Goal: Information Seeking & Learning: Check status

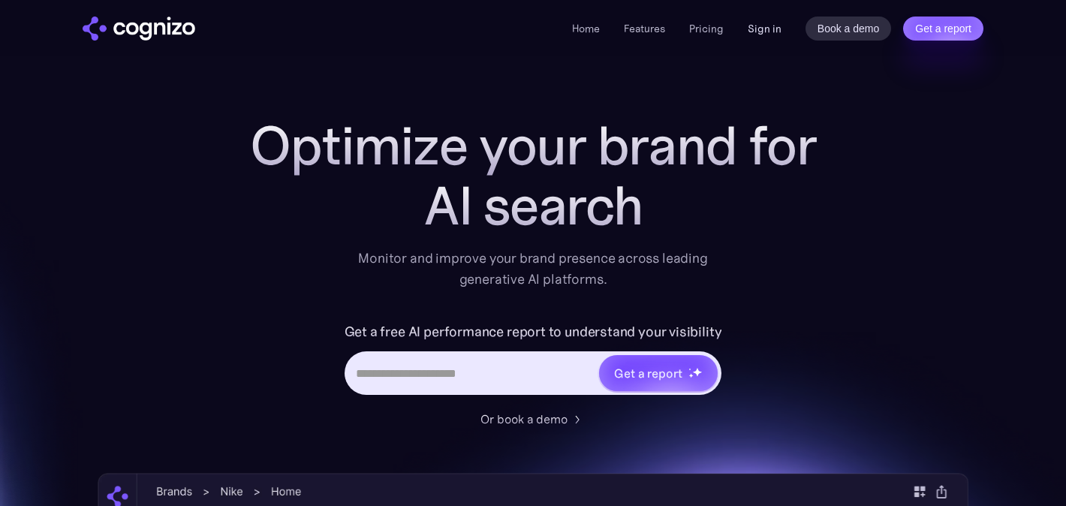
click at [772, 32] on link "Sign in" at bounding box center [764, 29] width 34 height 18
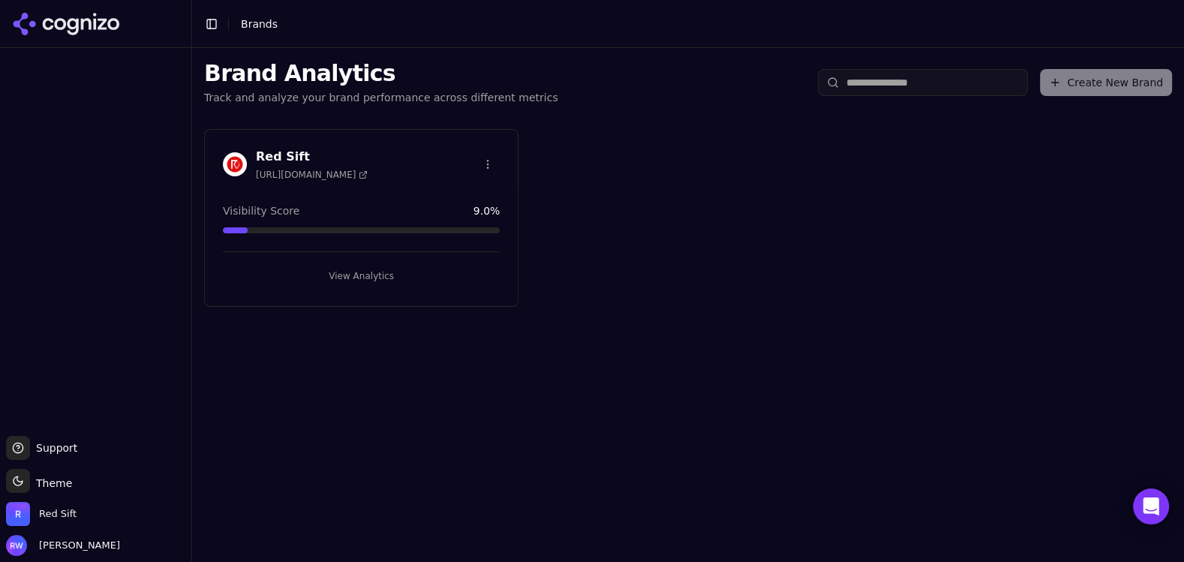
click at [417, 271] on button "View Analytics" at bounding box center [361, 276] width 277 height 24
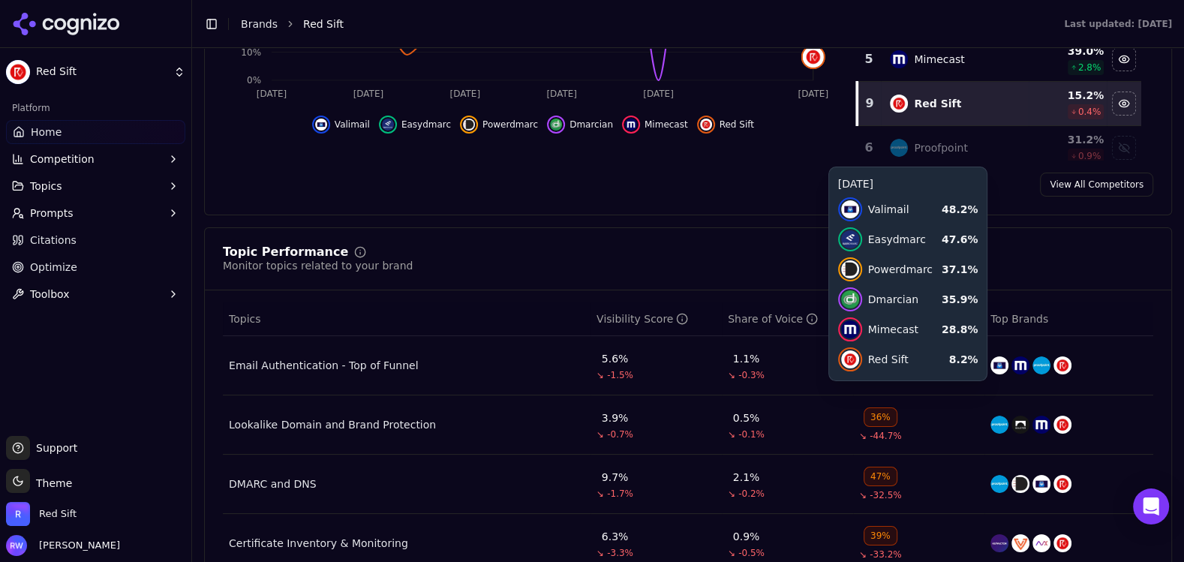
scroll to position [627, 0]
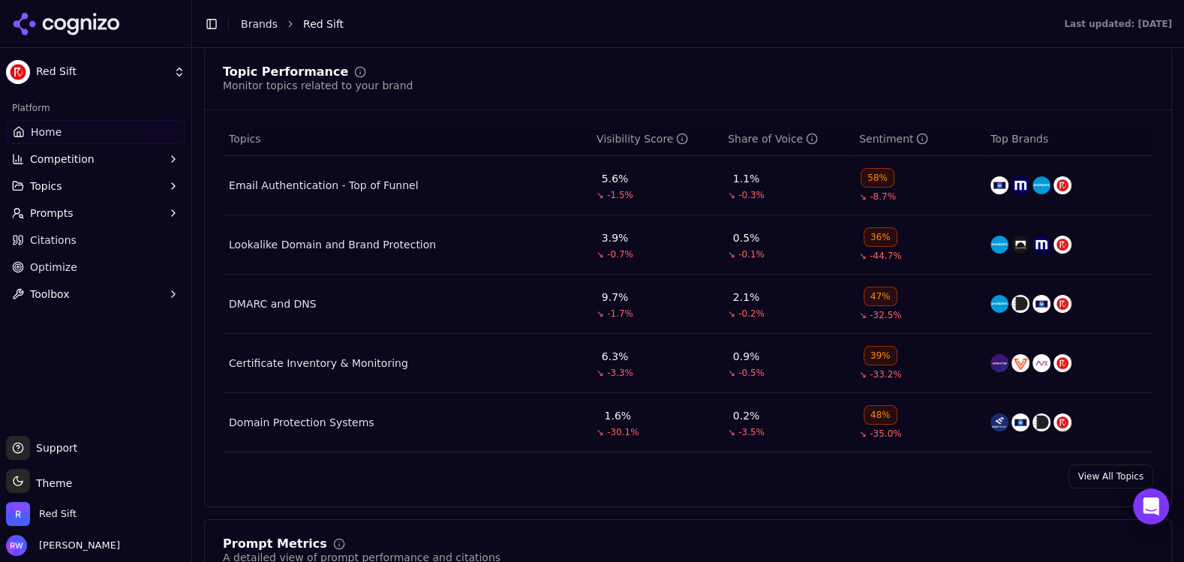
click at [879, 178] on div "58%" at bounding box center [878, 178] width 34 height 20
click at [370, 182] on div "Email Authentication - Top of Funnel" at bounding box center [323, 185] width 189 height 15
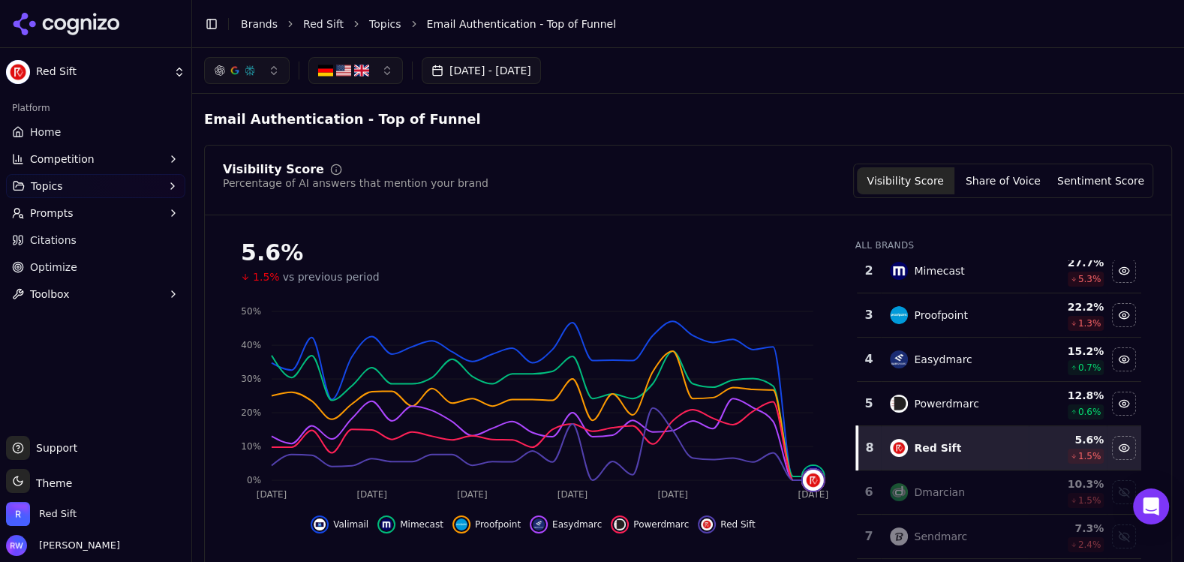
scroll to position [74, 0]
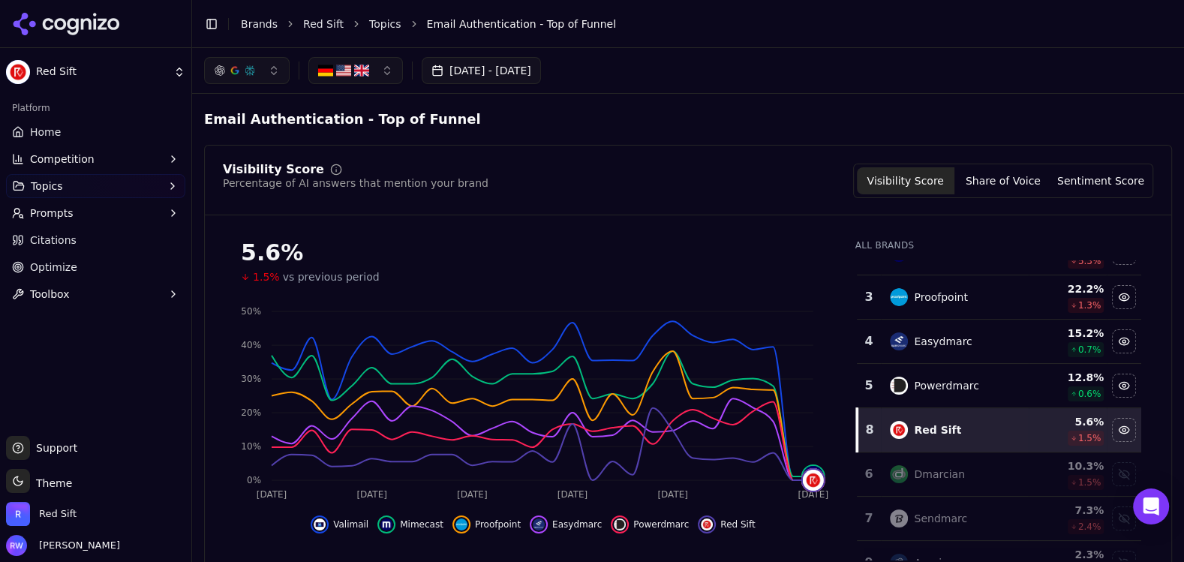
click at [464, 23] on span "Email Authentication - Top of Funnel" at bounding box center [521, 24] width 189 height 15
click at [386, 21] on link "Topics" at bounding box center [385, 24] width 32 height 15
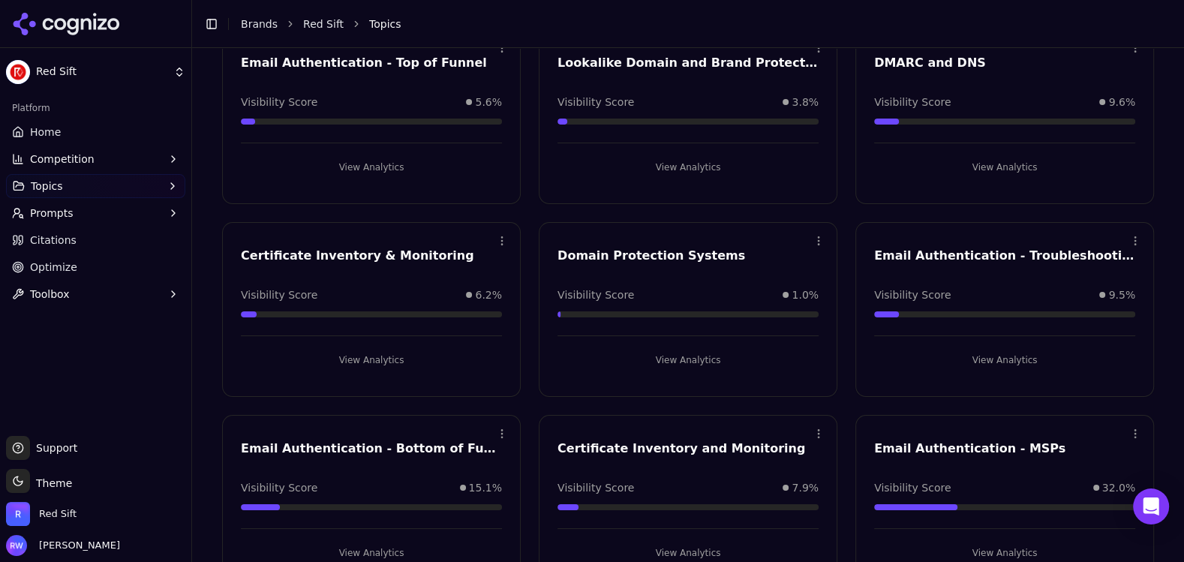
scroll to position [185, 0]
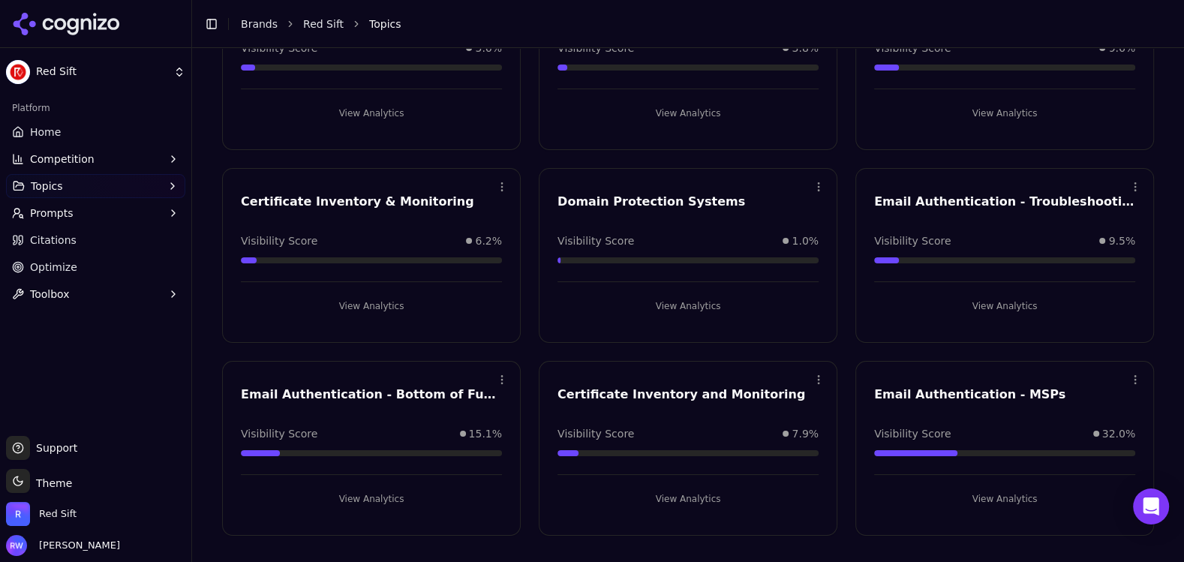
click at [413, 495] on button "View Analytics" at bounding box center [371, 499] width 261 height 24
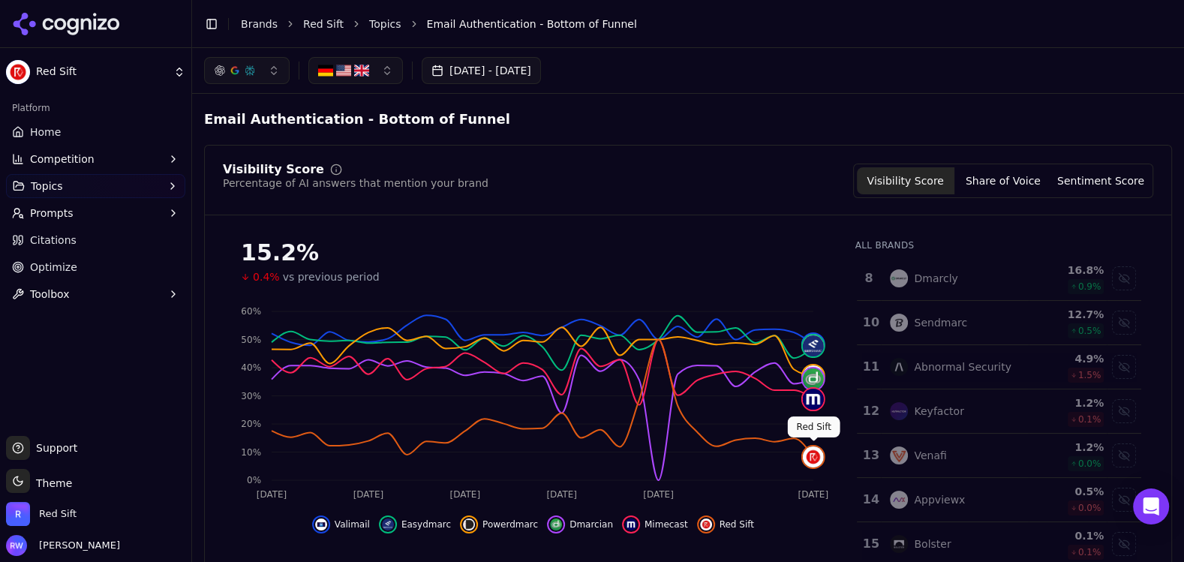
scroll to position [173, 0]
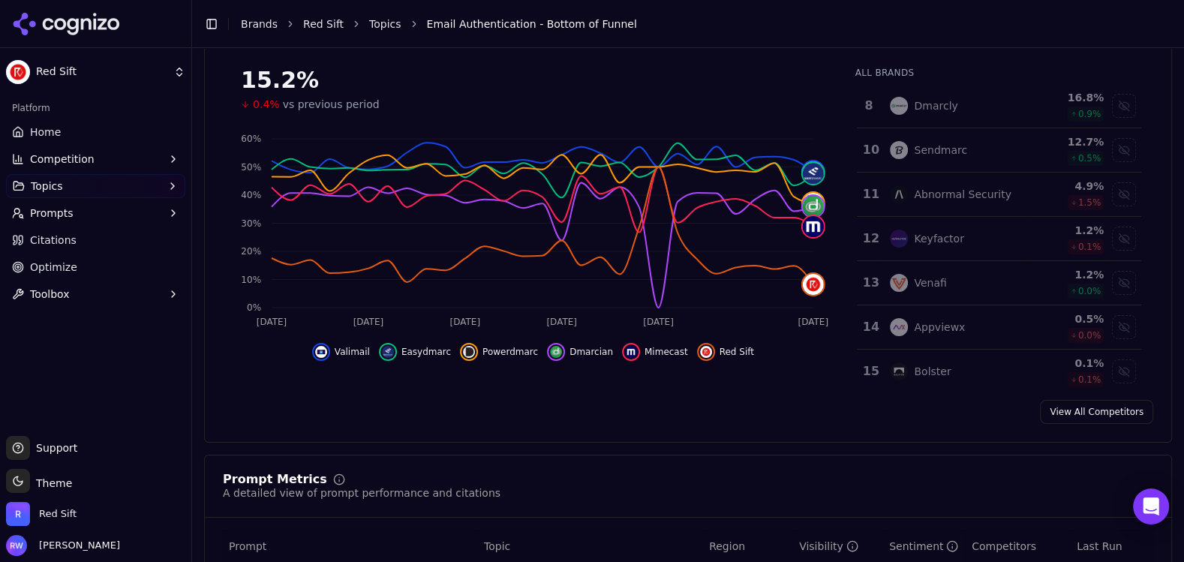
click at [1108, 413] on link "View All Competitors" at bounding box center [1096, 412] width 113 height 24
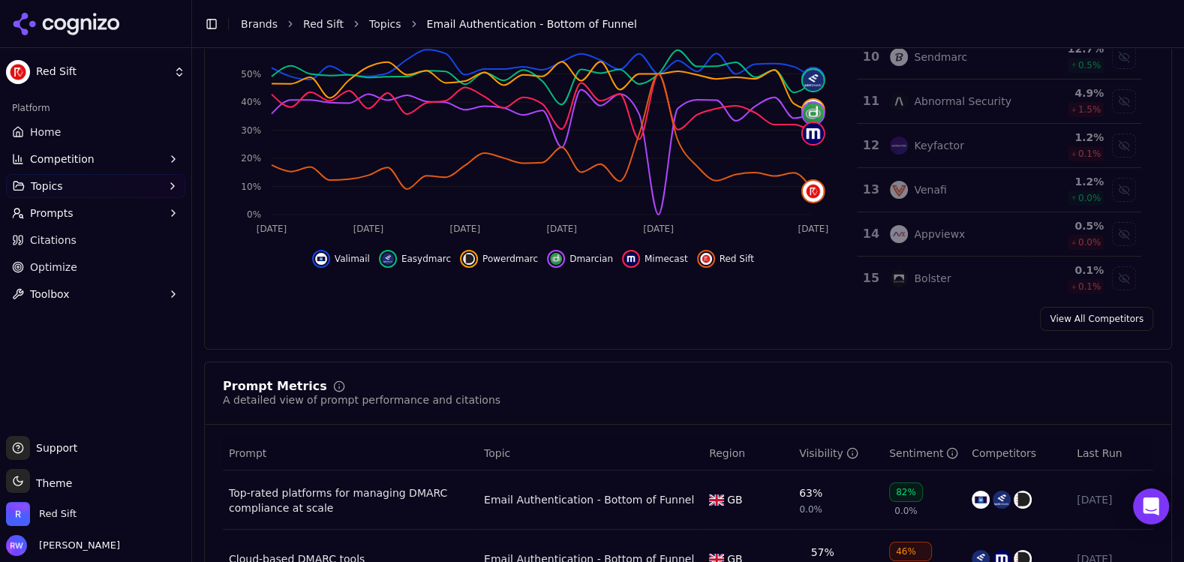
scroll to position [452, 0]
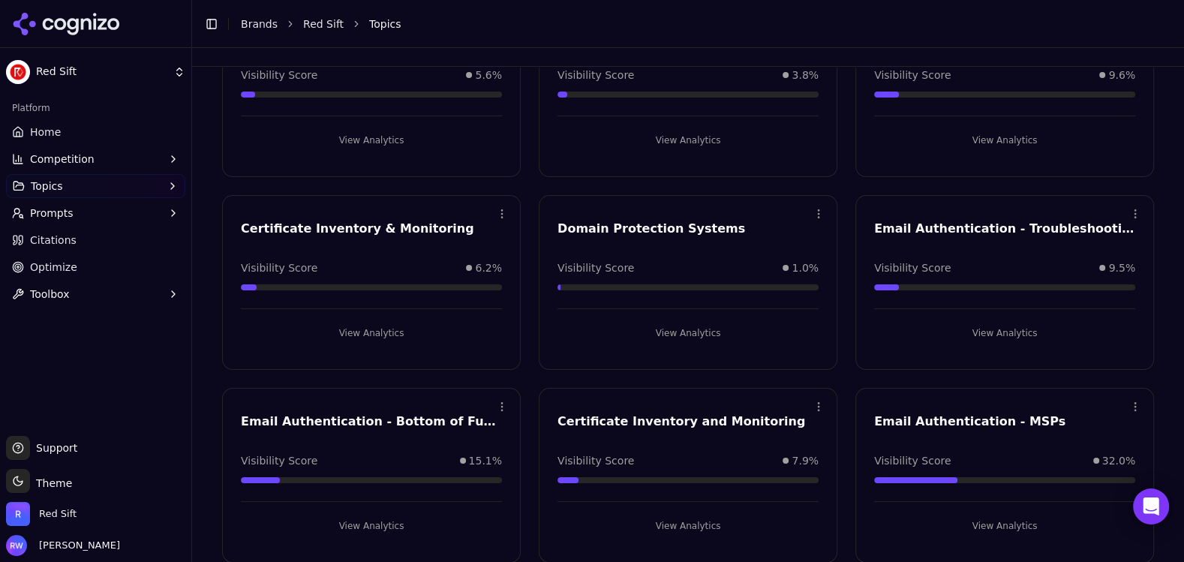
scroll to position [185, 0]
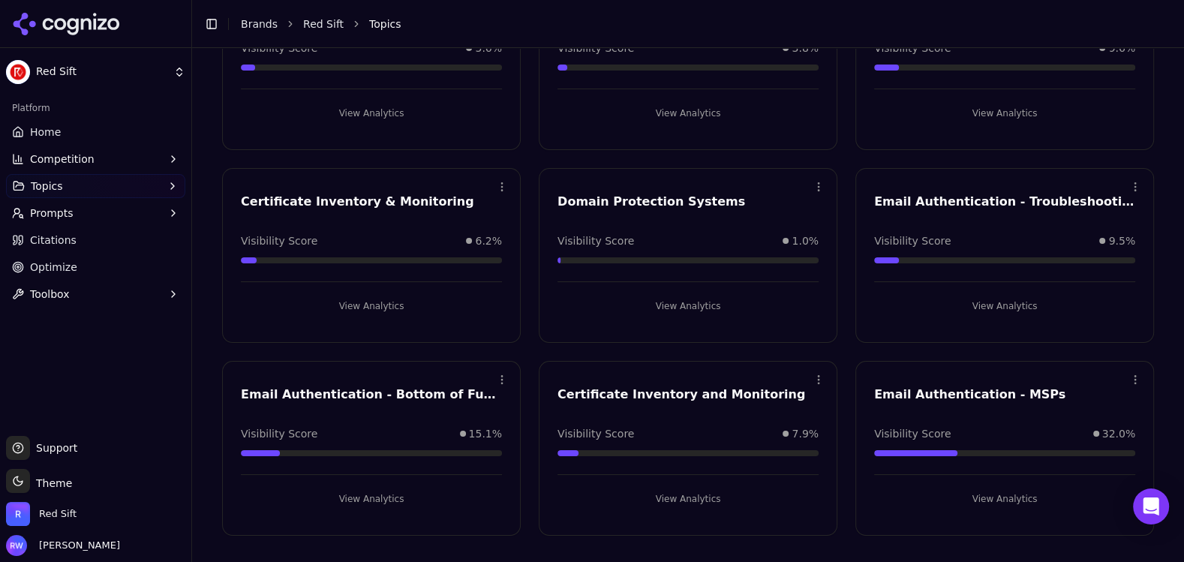
click at [999, 308] on button "View Analytics" at bounding box center [1004, 306] width 261 height 24
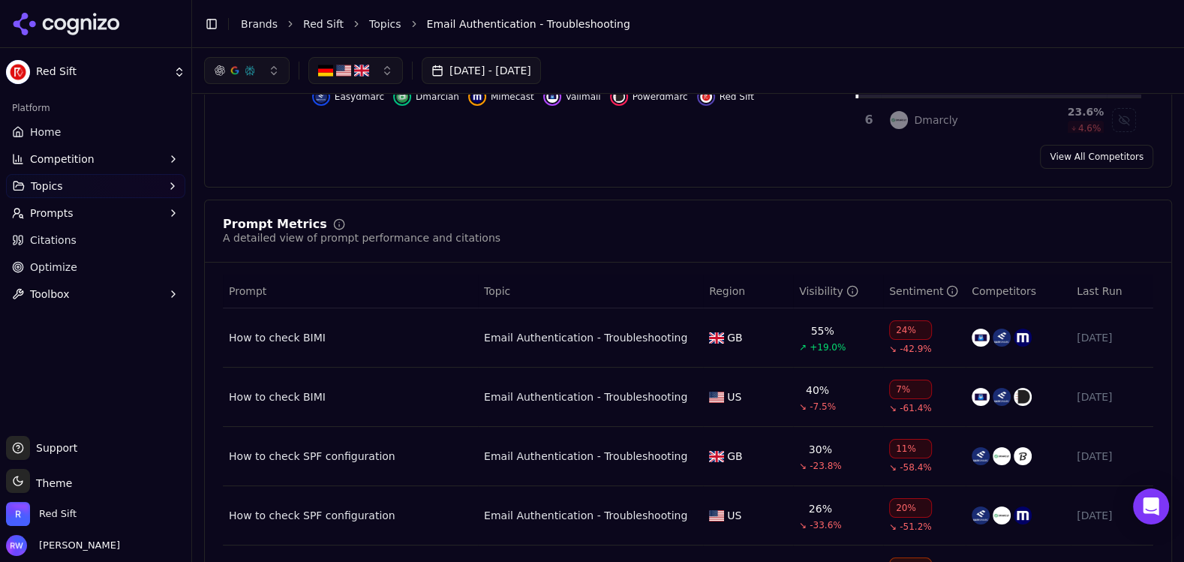
scroll to position [467, 0]
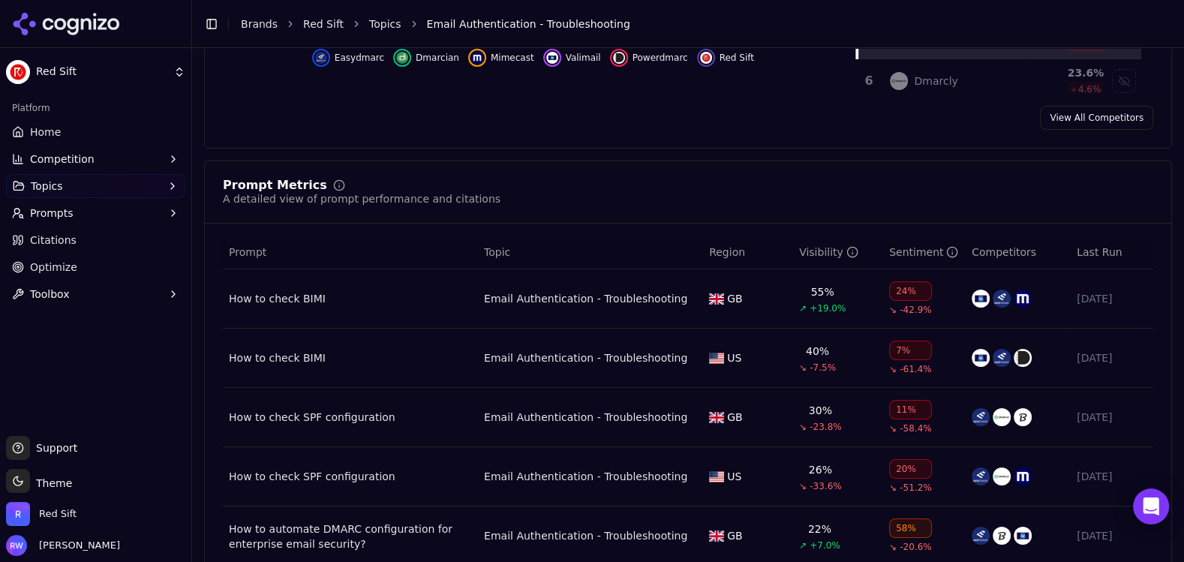
click at [906, 304] on span "-42.9%" at bounding box center [916, 310] width 32 height 12
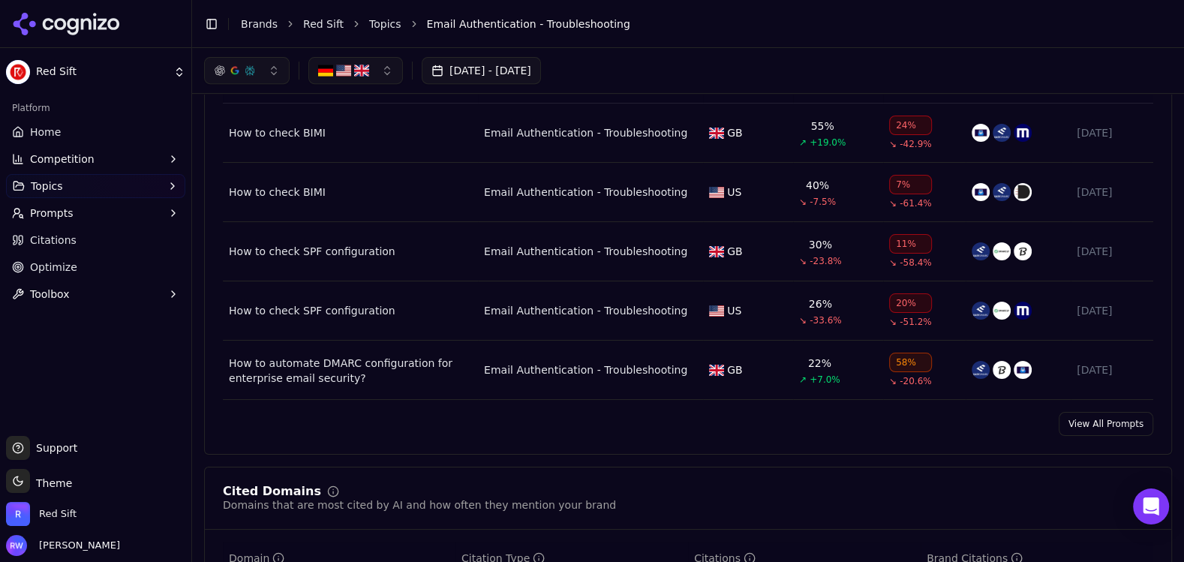
scroll to position [476, 0]
